Goal: Information Seeking & Learning: Compare options

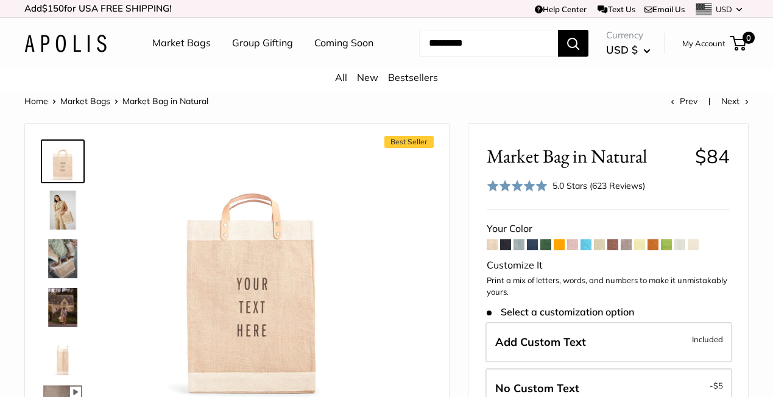
click at [578, 246] on span at bounding box center [572, 244] width 11 height 11
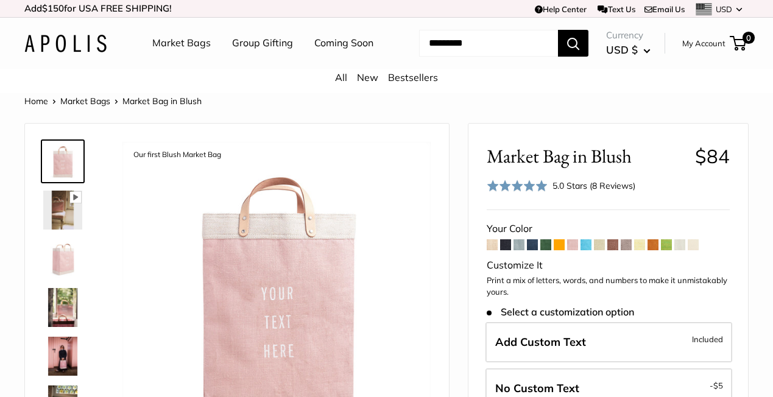
click at [534, 244] on span at bounding box center [532, 244] width 11 height 11
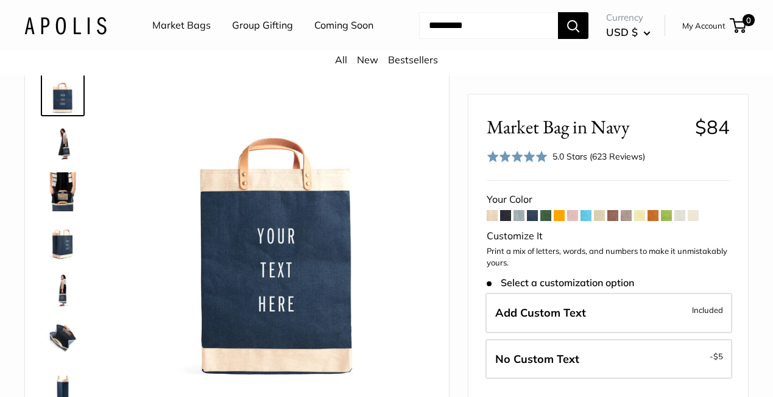
scroll to position [69, 0]
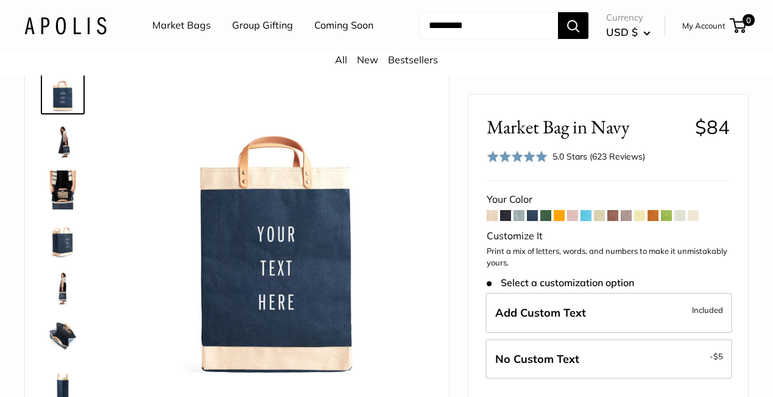
click at [57, 139] on img at bounding box center [62, 141] width 39 height 39
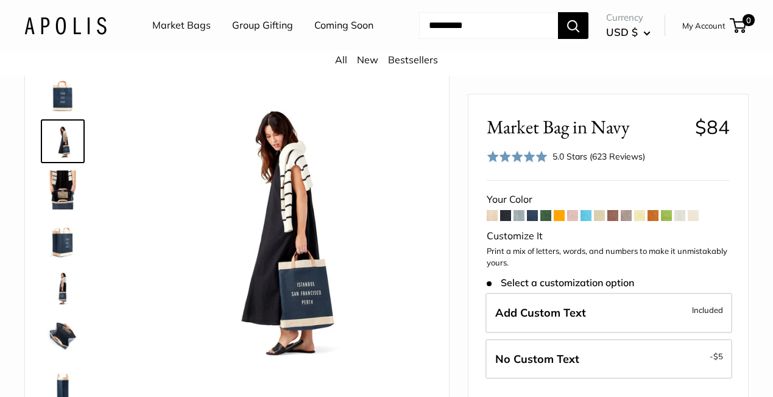
click at [56, 171] on img at bounding box center [62, 190] width 39 height 39
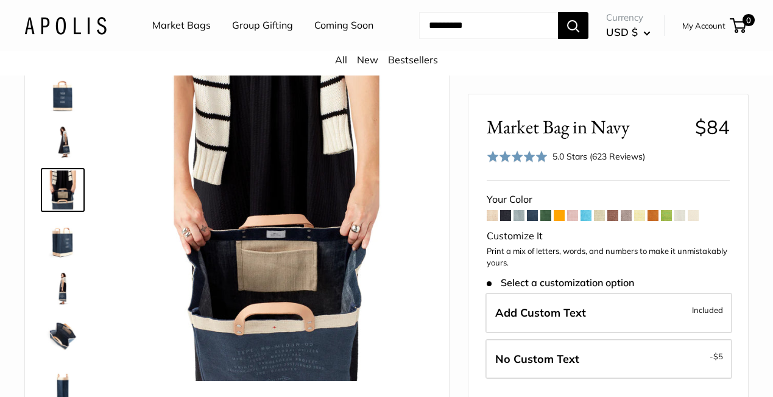
click at [59, 211] on link at bounding box center [63, 190] width 44 height 44
click at [59, 250] on img at bounding box center [62, 238] width 39 height 39
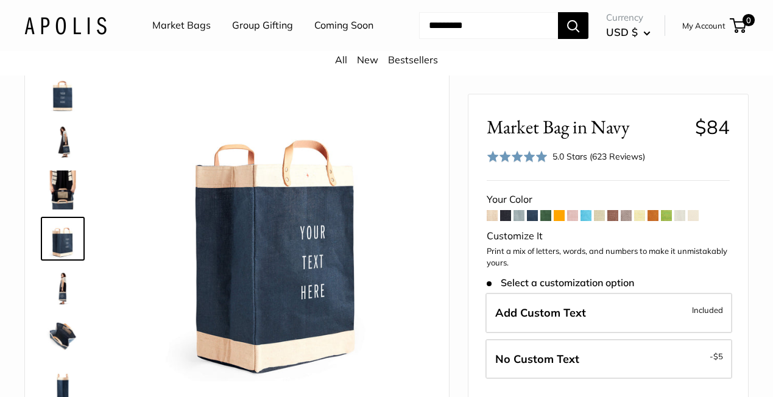
click at [59, 288] on img at bounding box center [62, 287] width 39 height 39
